Goal: Entertainment & Leisure: Consume media (video, audio)

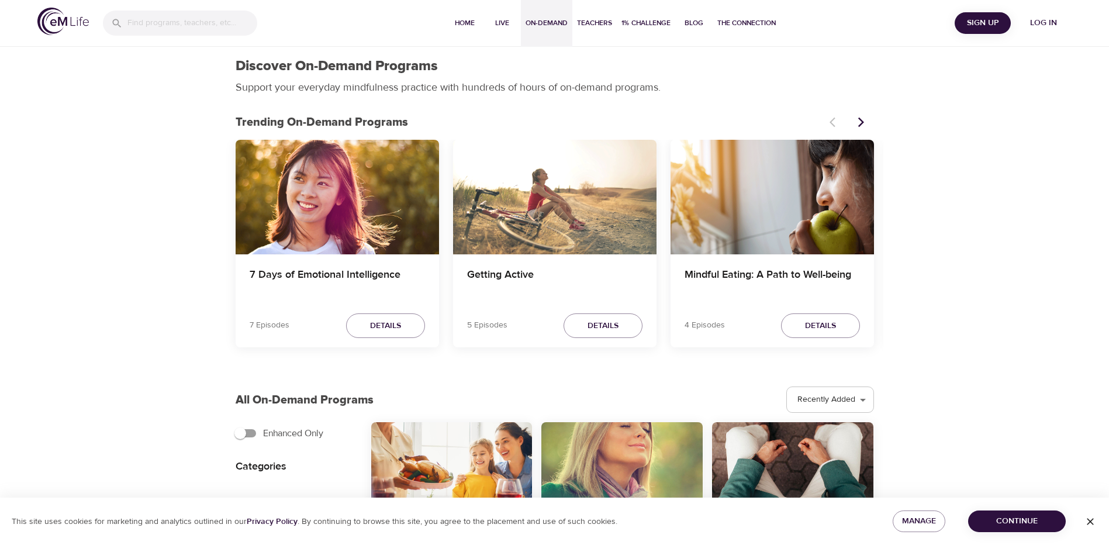
select select "recent"
click at [456, 22] on span "Home" at bounding box center [465, 23] width 28 height 12
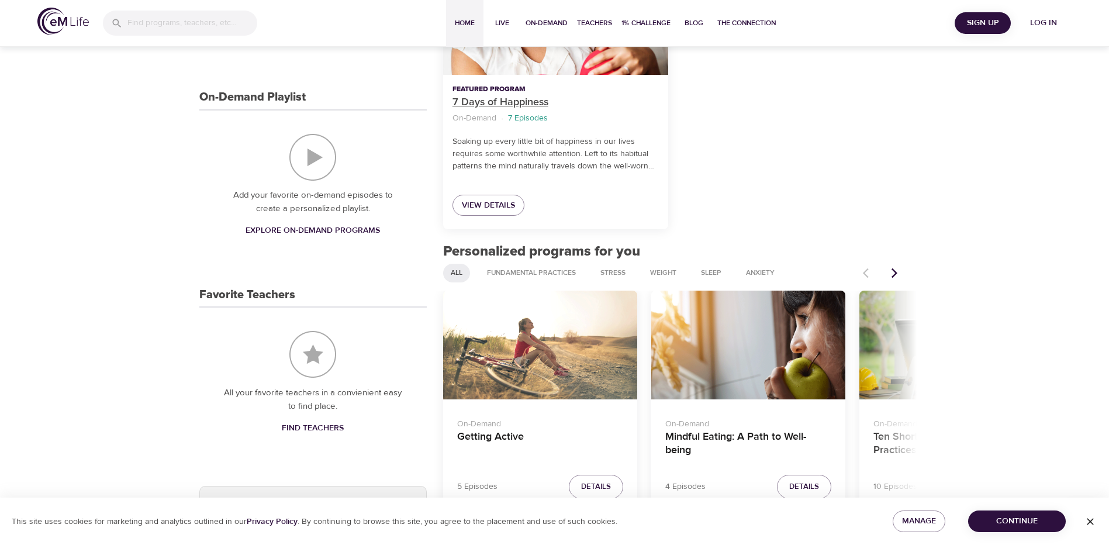
scroll to position [292, 0]
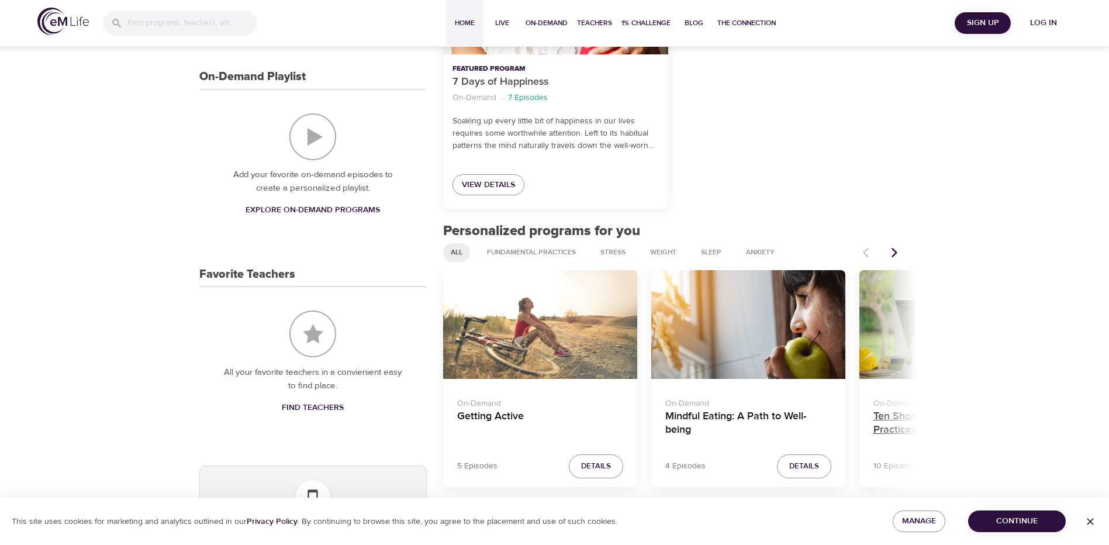
click at [898, 424] on h4 "Ten Short Everyday Mindfulness Practices" at bounding box center [956, 424] width 166 height 28
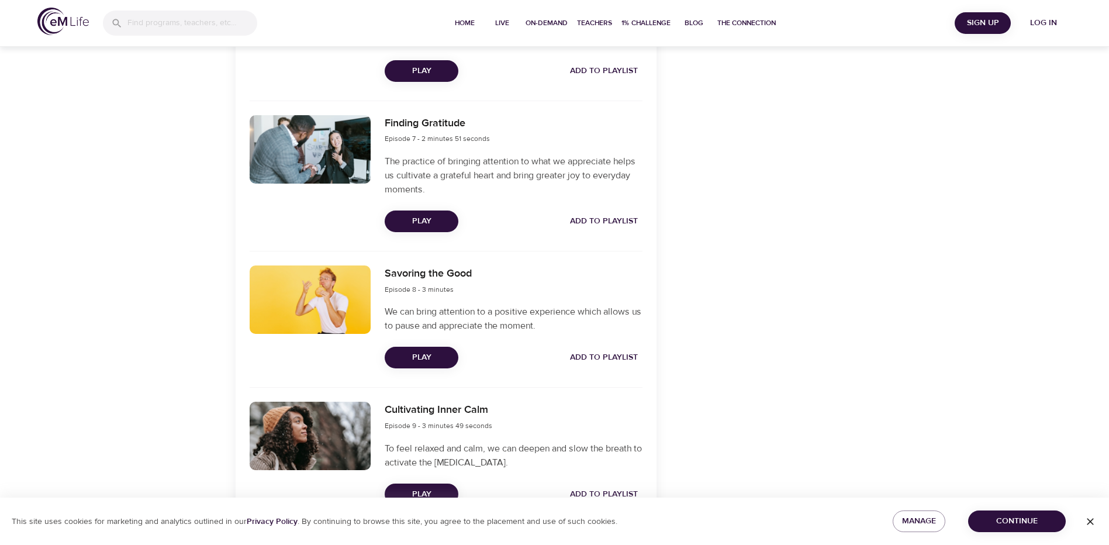
scroll to position [1286, 0]
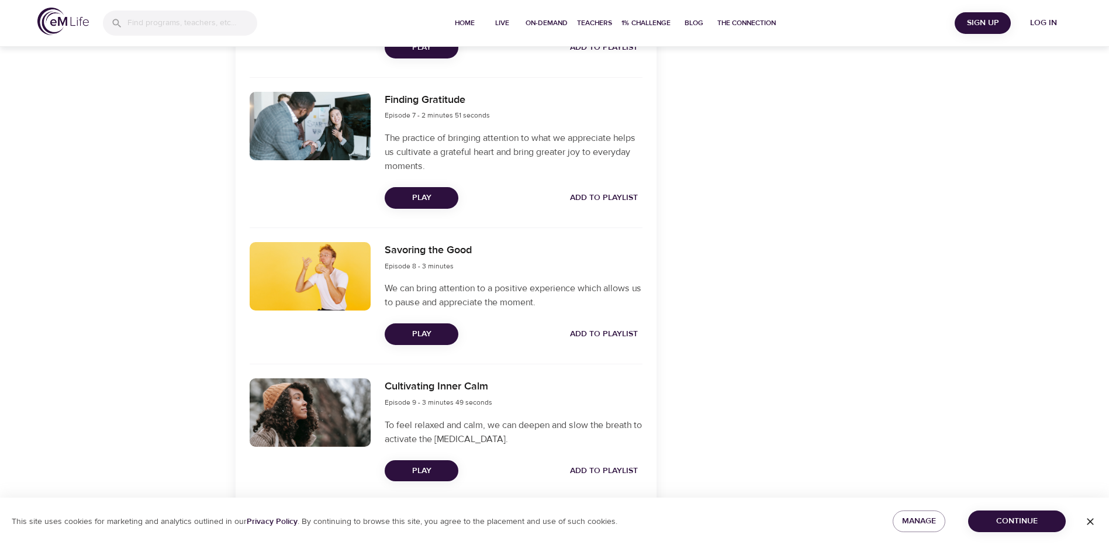
click at [417, 326] on button "Play" at bounding box center [422, 334] width 74 height 22
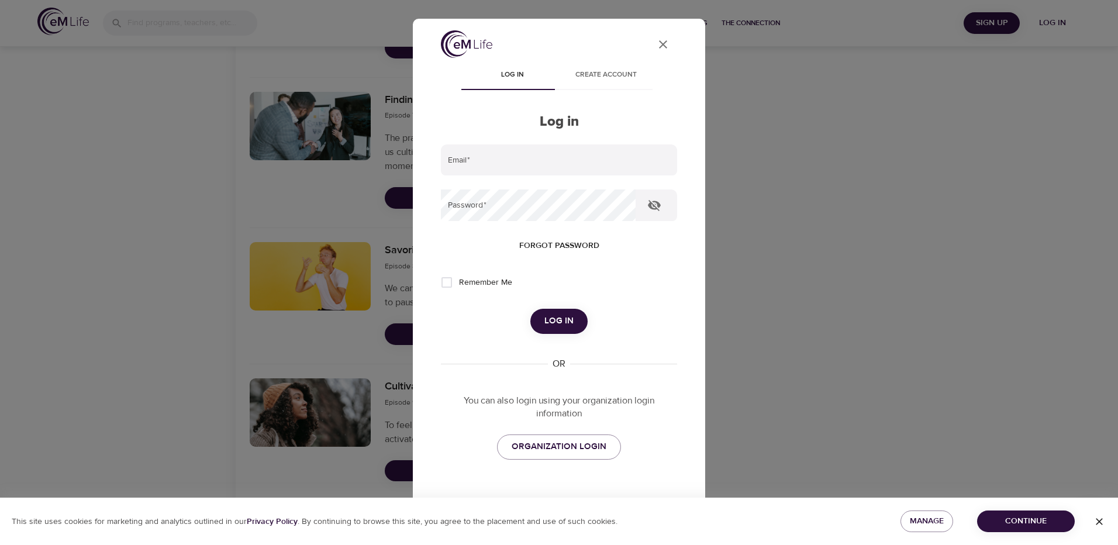
type input "[EMAIL_ADDRESS][DOMAIN_NAME]"
click at [556, 310] on button "Log in" at bounding box center [558, 321] width 57 height 25
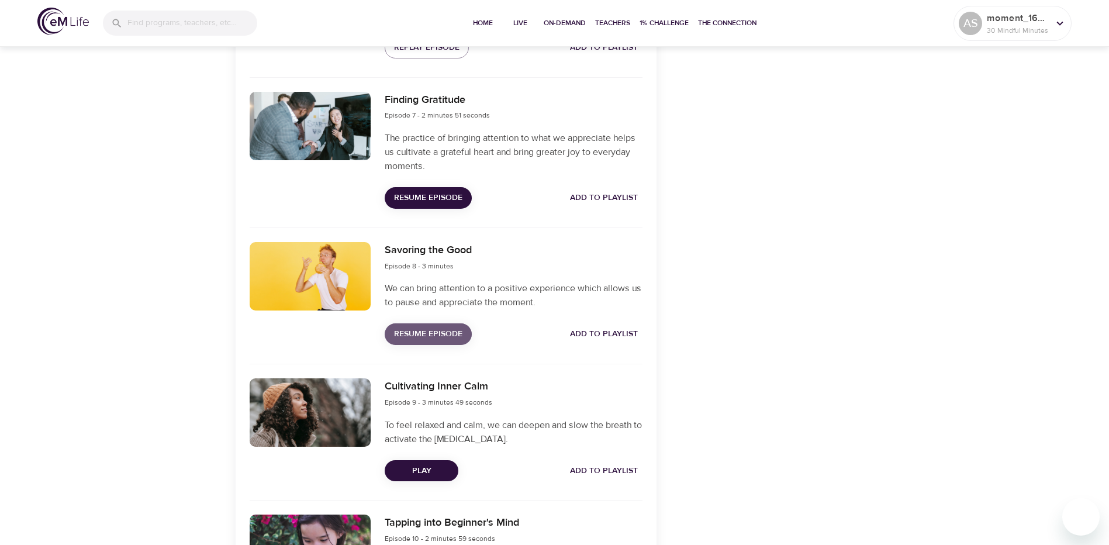
click at [462, 334] on button "Resume Episode" at bounding box center [428, 334] width 87 height 22
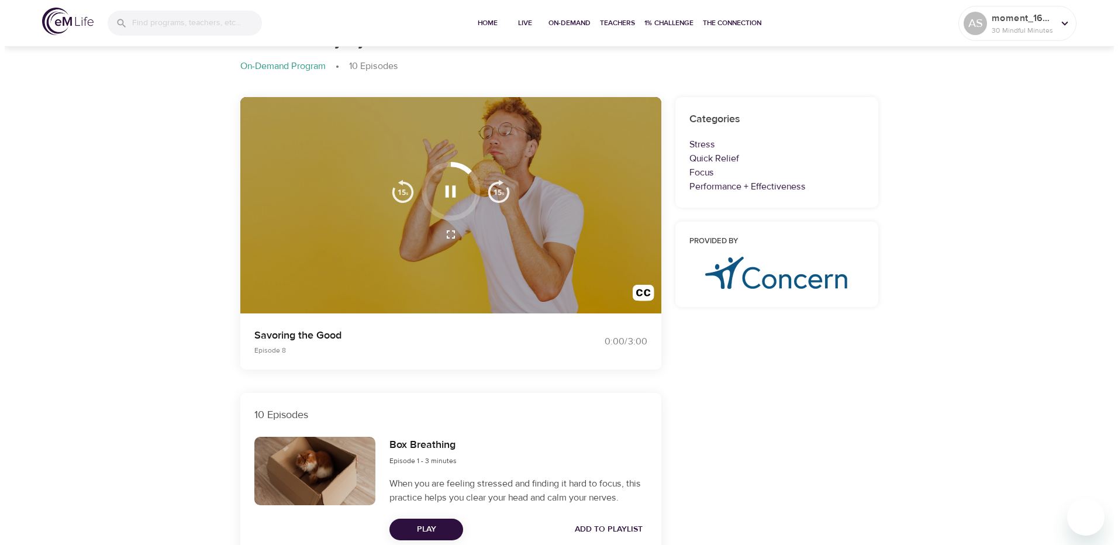
scroll to position [0, 0]
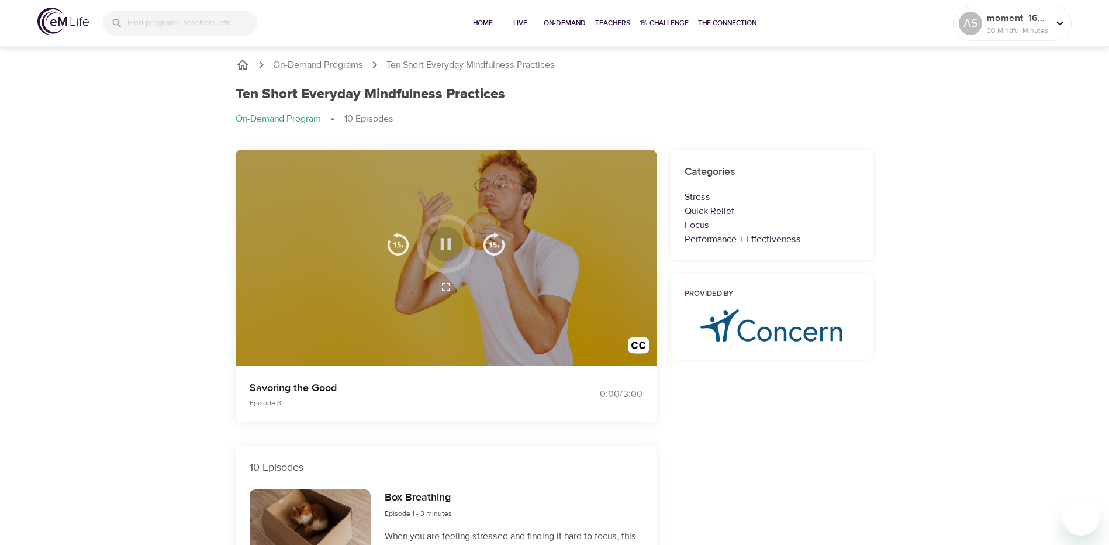
click at [445, 242] on icon "button" at bounding box center [445, 244] width 20 height 20
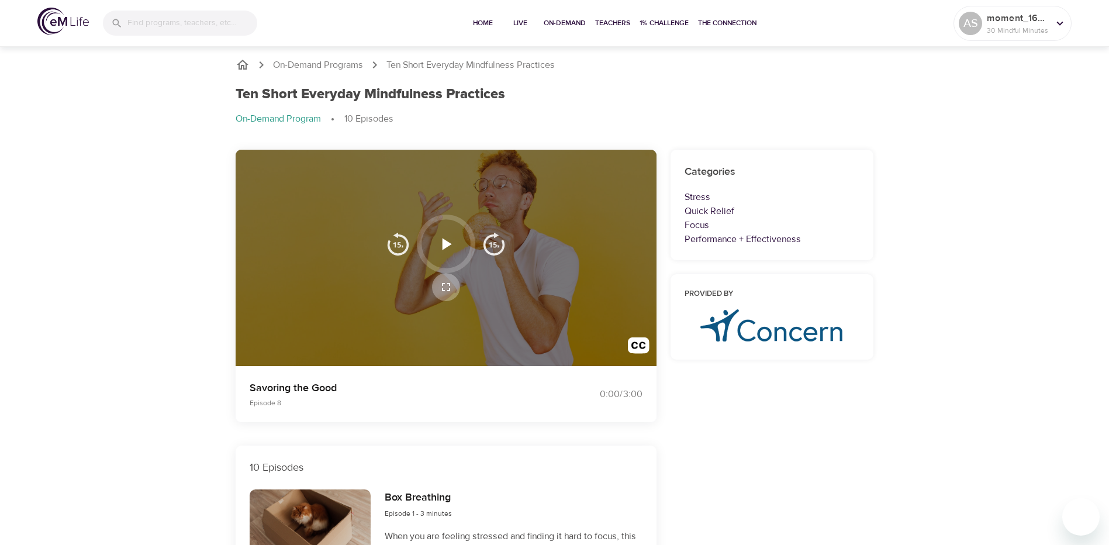
click at [450, 282] on icon "button" at bounding box center [446, 287] width 14 height 14
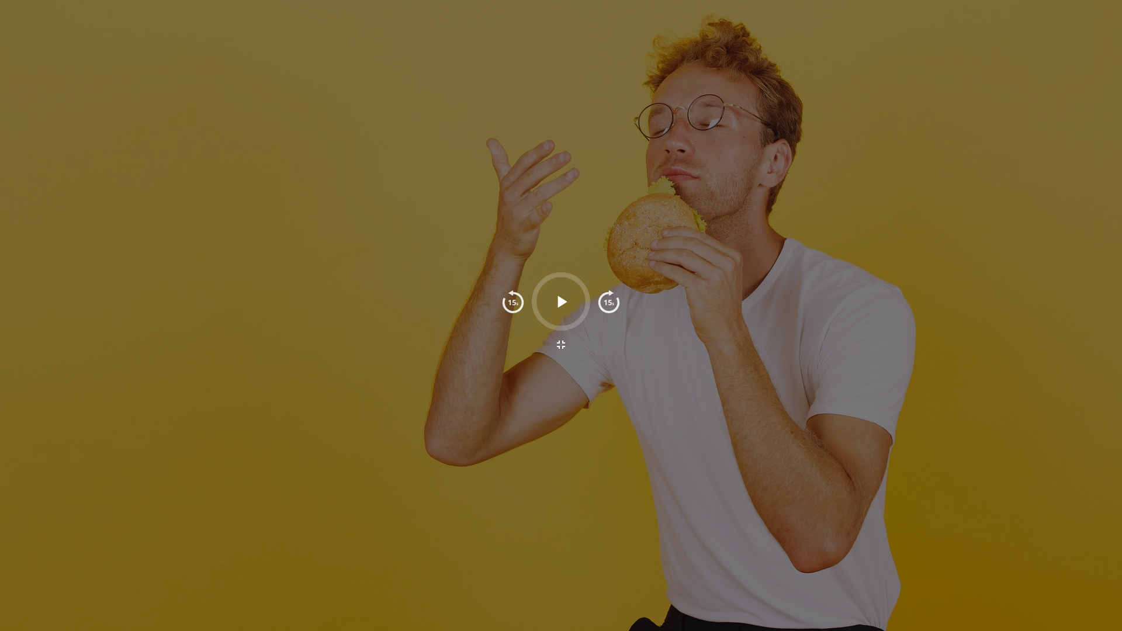
click at [554, 302] on icon "button" at bounding box center [561, 302] width 20 height 20
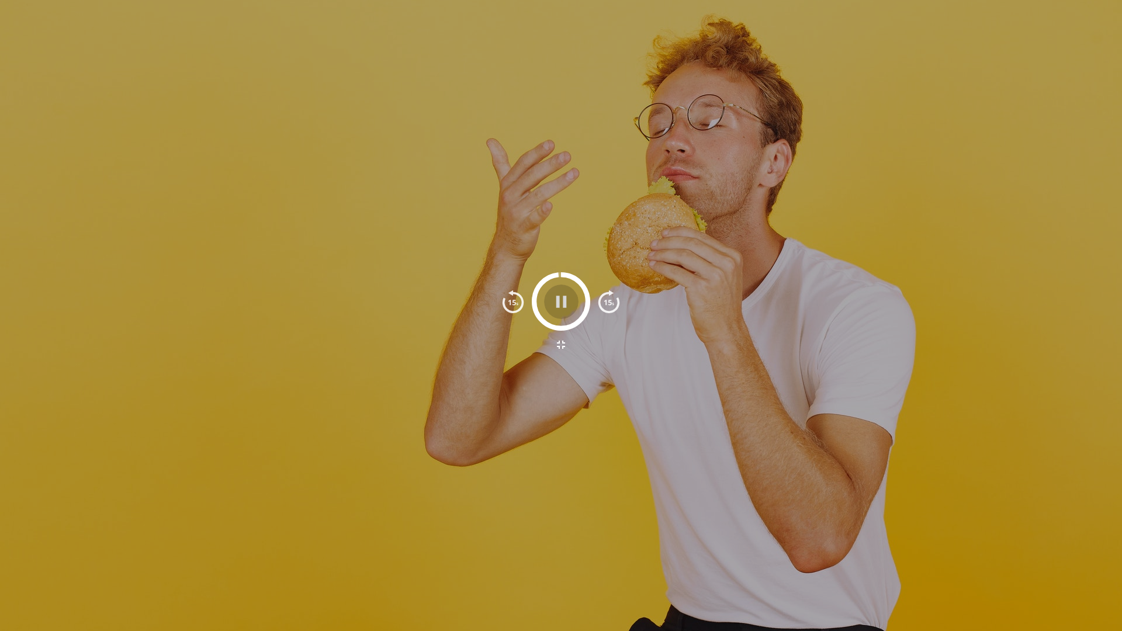
click at [566, 305] on icon "button" at bounding box center [561, 302] width 11 height 12
